Goal: Transaction & Acquisition: Purchase product/service

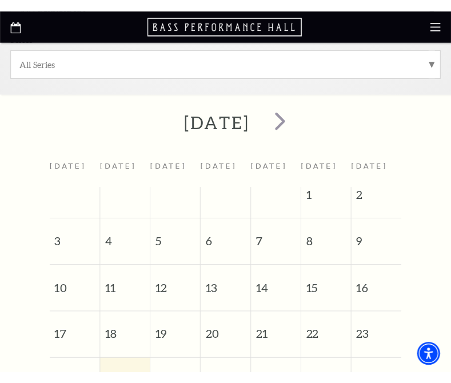
scroll to position [291, 0]
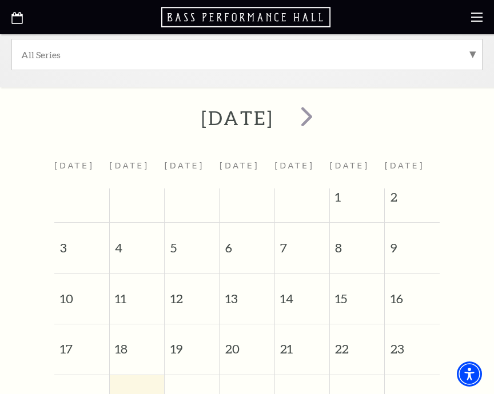
drag, startPoint x: 21, startPoint y: 384, endPoint x: -14, endPoint y: 395, distance: 37.0
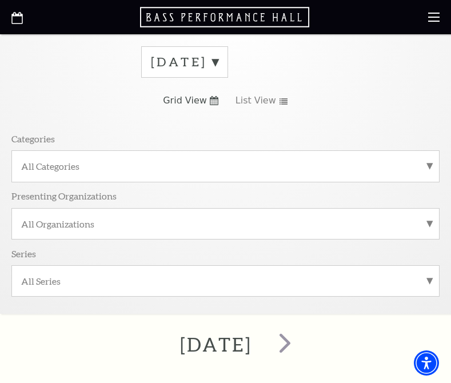
scroll to position [69, 0]
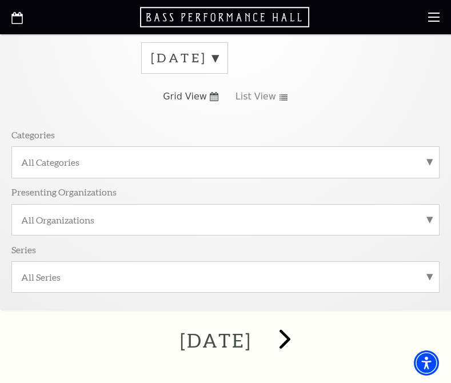
click at [301, 336] on span "next" at bounding box center [284, 338] width 33 height 33
click at [311, 338] on span "next" at bounding box center [294, 338] width 33 height 33
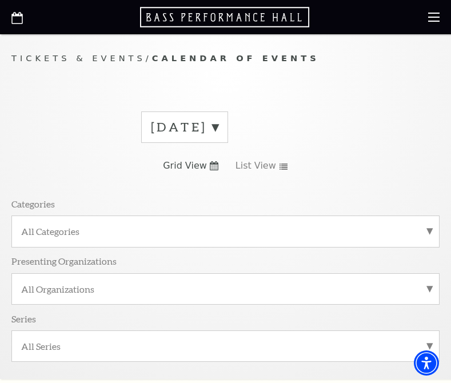
scroll to position [0, 0]
click at [218, 124] on label "October 2025" at bounding box center [184, 127] width 67 height 18
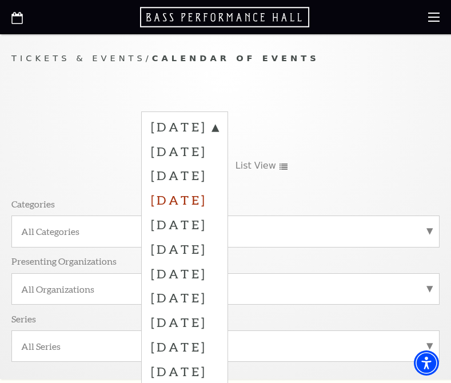
click at [211, 192] on label "November 2025" at bounding box center [184, 199] width 67 height 25
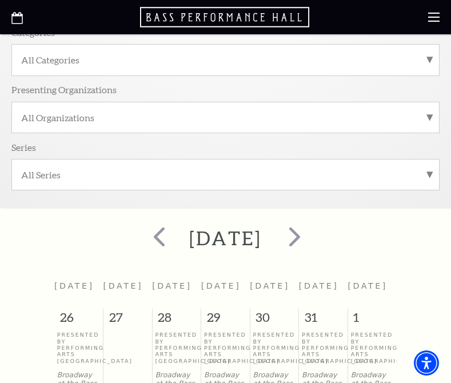
scroll to position [166, 0]
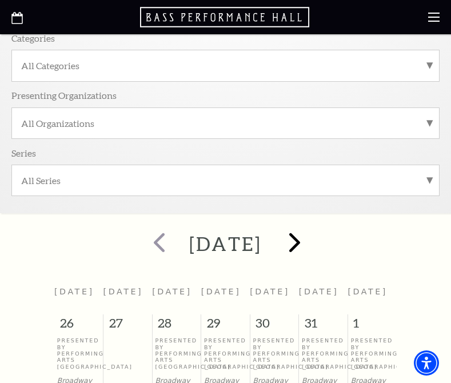
click at [311, 239] on span "next" at bounding box center [294, 242] width 33 height 33
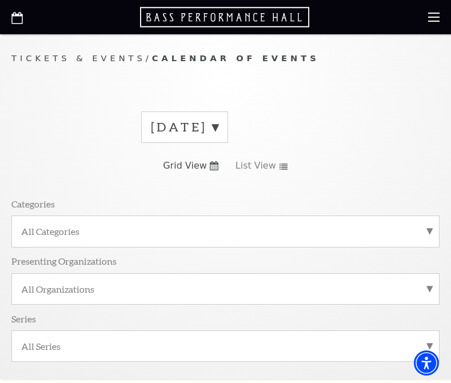
scroll to position [0, 0]
click at [218, 129] on label "December 2025" at bounding box center [184, 127] width 67 height 18
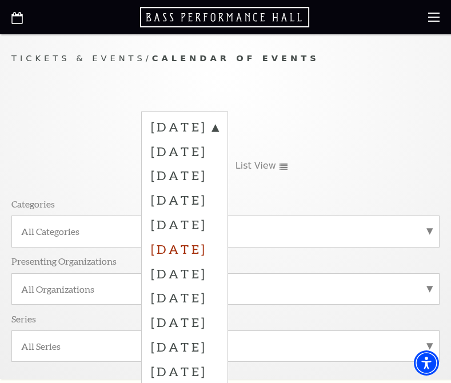
click at [214, 246] on label "January 2026" at bounding box center [184, 248] width 67 height 25
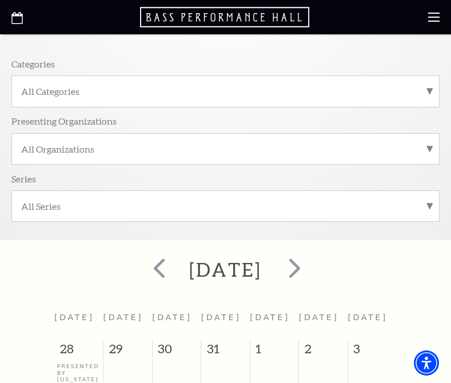
scroll to position [137, 0]
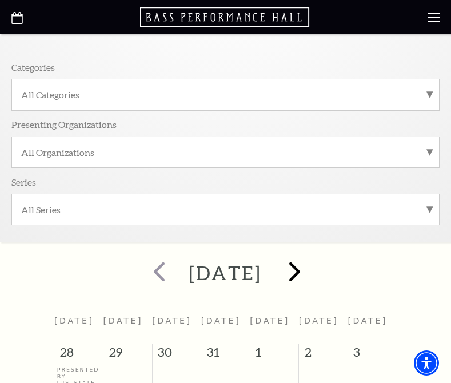
click at [311, 271] on span "next" at bounding box center [294, 271] width 33 height 33
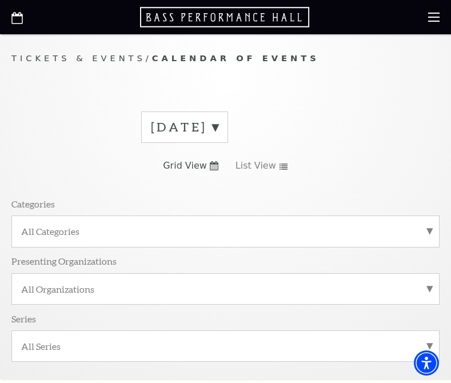
scroll to position [0, 0]
click at [218, 125] on label "February 2026" at bounding box center [184, 127] width 67 height 18
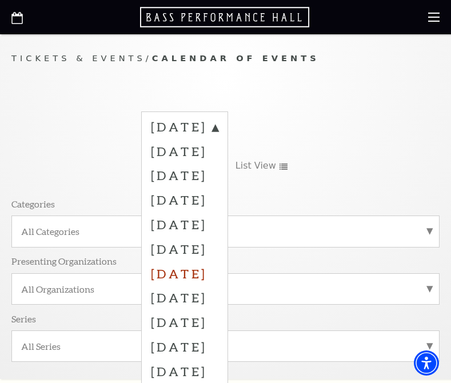
click at [218, 270] on label "February 2026" at bounding box center [184, 273] width 67 height 25
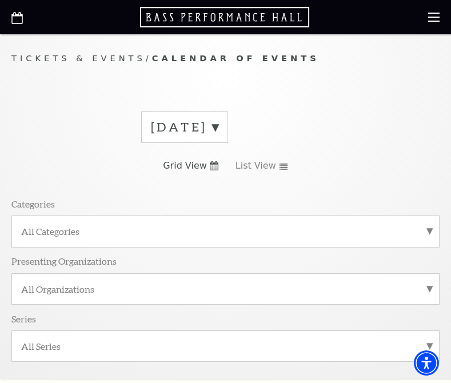
click at [218, 120] on label "February 2026" at bounding box center [184, 127] width 67 height 18
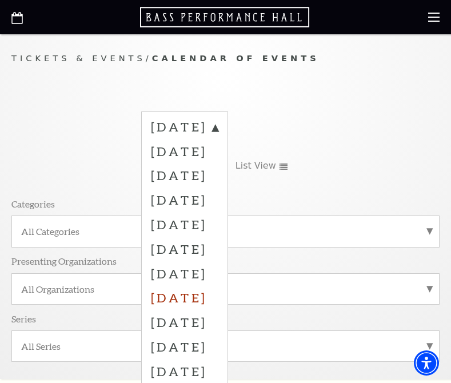
click at [211, 292] on label "March 2026" at bounding box center [184, 297] width 67 height 25
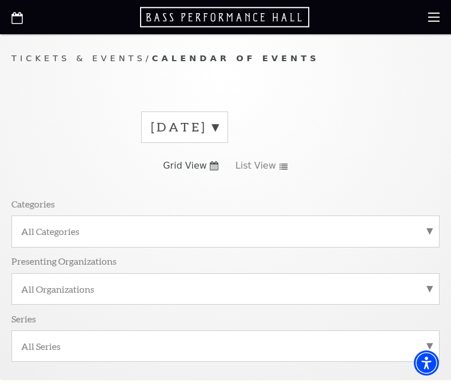
click at [69, 75] on div "Tickets & Events / Calendar of Events March 2026 Grid View List View Categories…" at bounding box center [225, 214] width 451 height 327
click at [218, 126] on label "March 2026" at bounding box center [184, 127] width 67 height 18
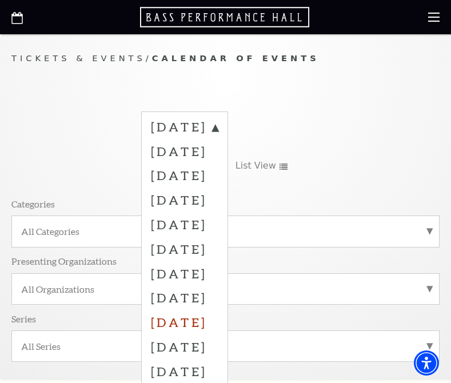
click at [200, 320] on label "April 2026" at bounding box center [184, 322] width 67 height 25
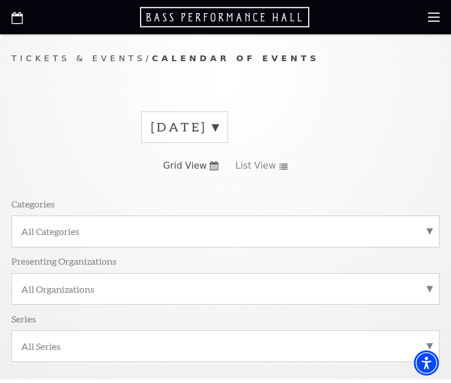
click at [218, 124] on label "March 2026" at bounding box center [184, 127] width 67 height 18
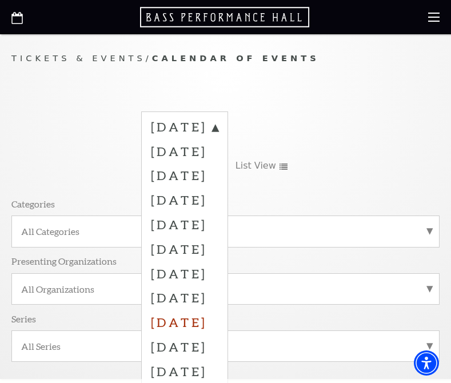
click at [189, 315] on label "April 2026" at bounding box center [184, 322] width 67 height 25
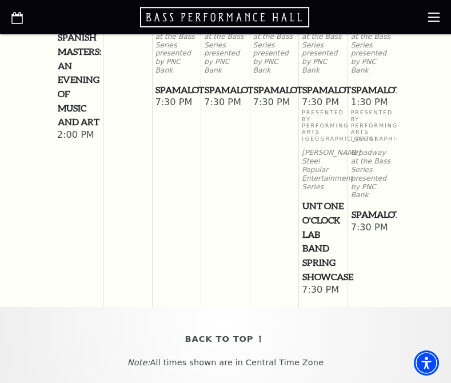
scroll to position [1719, 0]
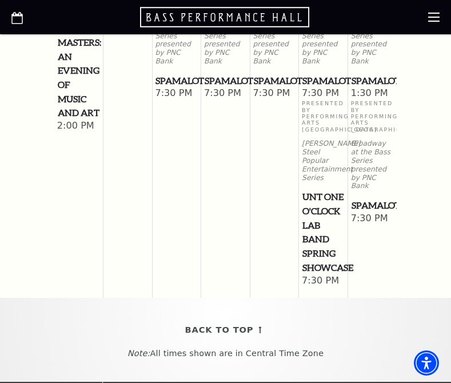
click at [316, 191] on span "UNT One O'Clock Lab Band Spring Showcase" at bounding box center [323, 232] width 42 height 85
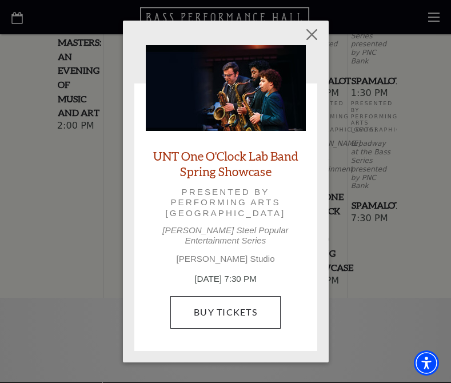
click at [221, 304] on link "Buy Tickets" at bounding box center [225, 312] width 110 height 32
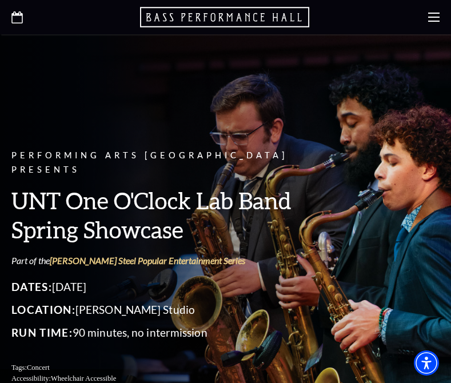
click at [227, 323] on p "Run Time: 90 minutes, no intermission" at bounding box center [168, 332] width 314 height 18
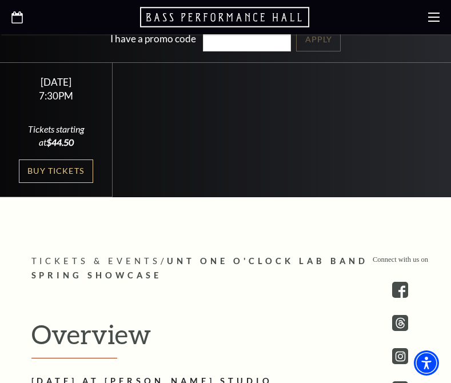
scroll to position [386, 0]
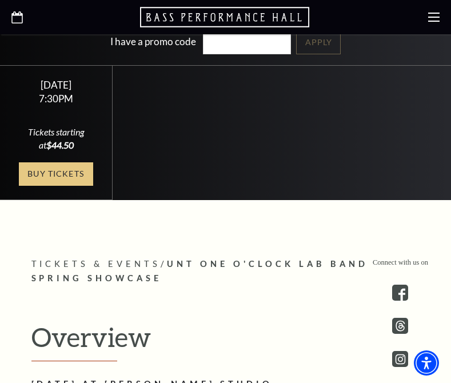
click at [59, 162] on link "Buy Tickets" at bounding box center [56, 173] width 74 height 23
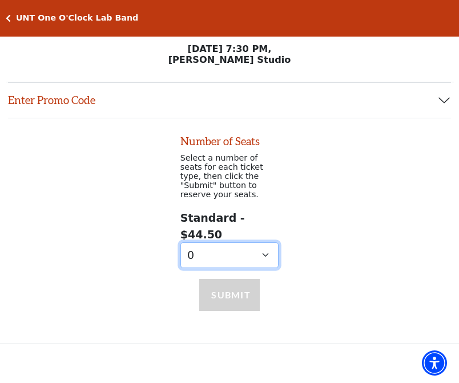
select select "8"
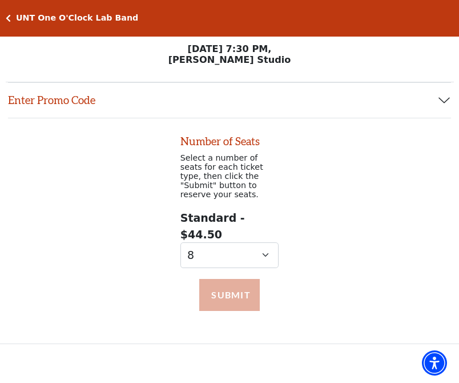
click at [239, 279] on button "Submit" at bounding box center [229, 295] width 60 height 32
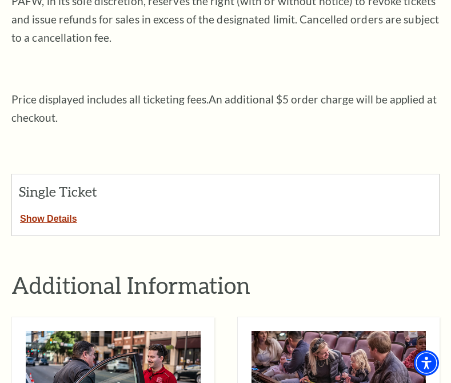
scroll to position [327, 0]
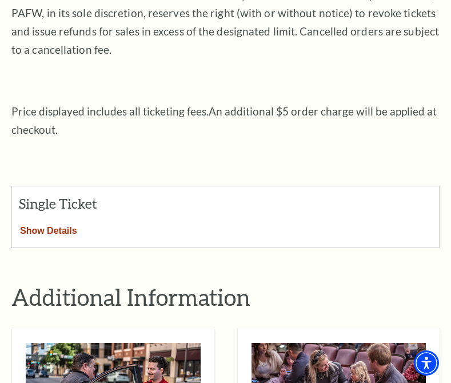
click at [52, 223] on button "Show Details" at bounding box center [48, 228] width 73 height 15
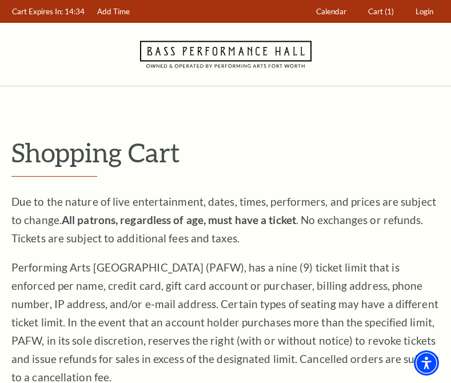
scroll to position [0, 0]
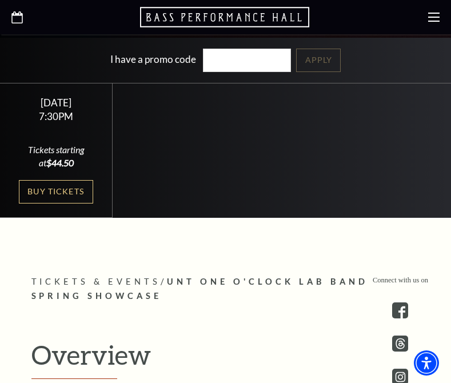
scroll to position [390, 0]
